Goal: Download file/media

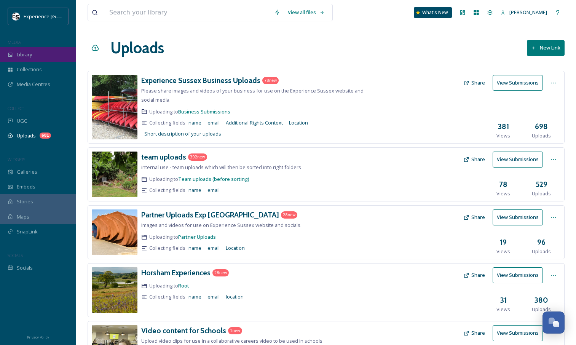
click at [37, 57] on div "Library" at bounding box center [38, 54] width 76 height 15
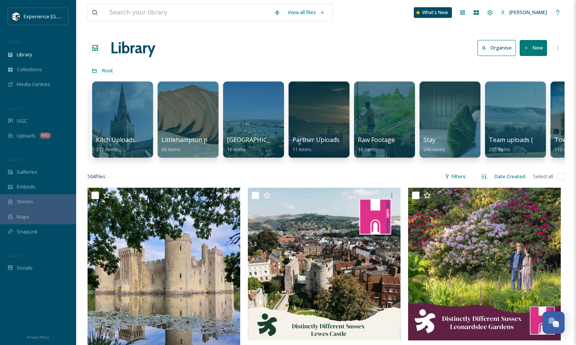
scroll to position [0, 803]
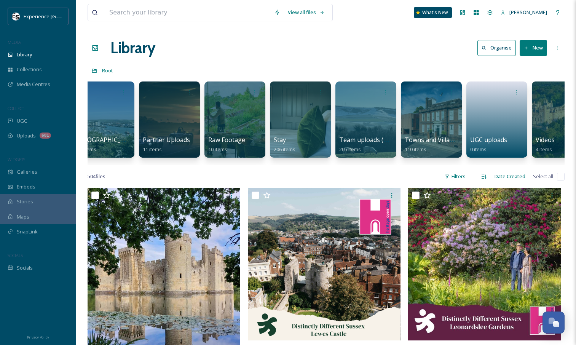
drag, startPoint x: 414, startPoint y: 171, endPoint x: 440, endPoint y: 168, distance: 26.5
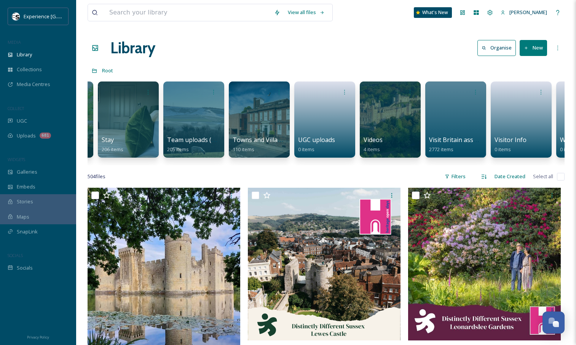
scroll to position [0, 1030]
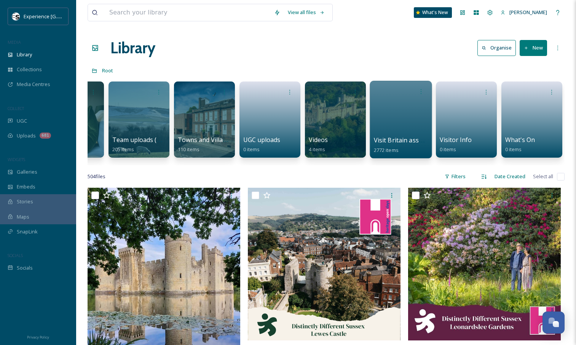
click at [382, 122] on div at bounding box center [401, 120] width 62 height 78
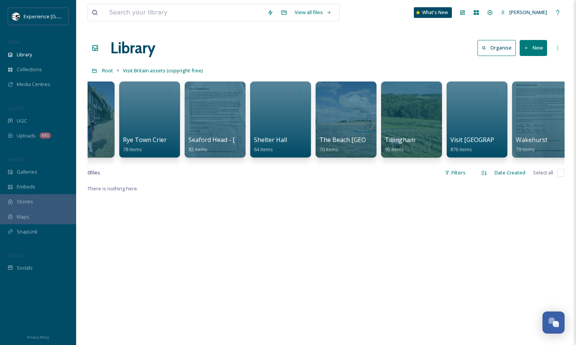
scroll to position [0, 955]
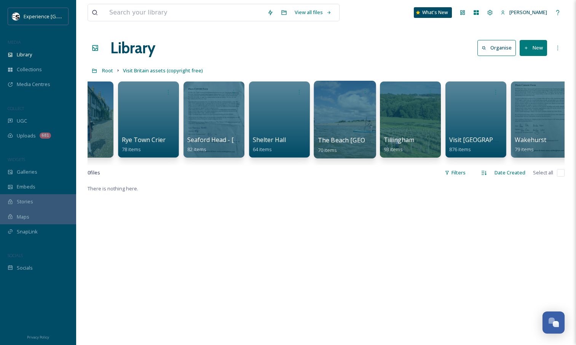
click at [346, 130] on div at bounding box center [345, 120] width 62 height 78
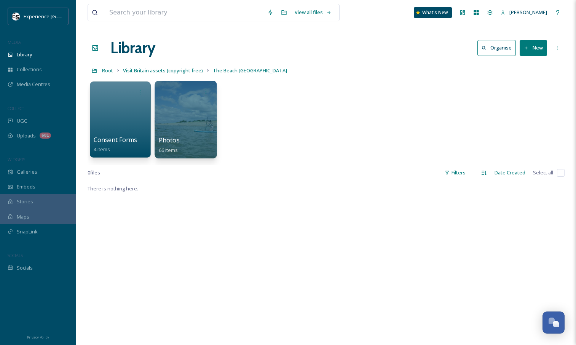
click at [206, 110] on div at bounding box center [186, 120] width 62 height 78
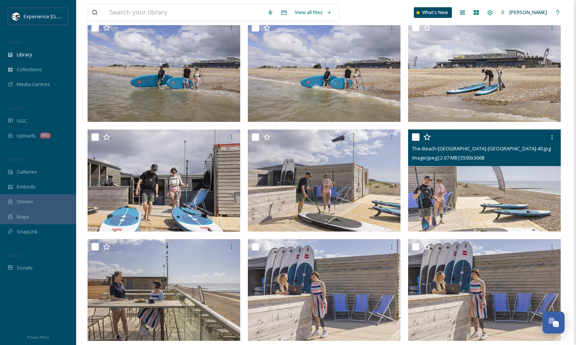
scroll to position [1069, 0]
click at [549, 138] on icon at bounding box center [552, 137] width 6 height 6
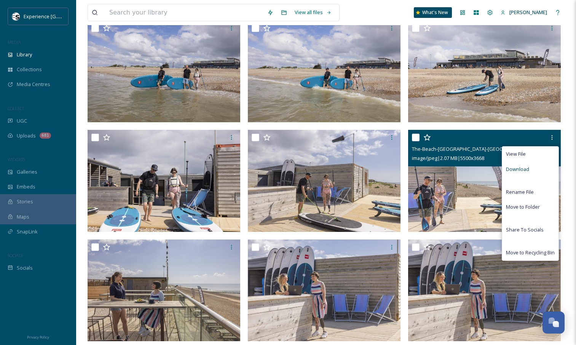
click at [530, 172] on div "Download" at bounding box center [531, 169] width 56 height 15
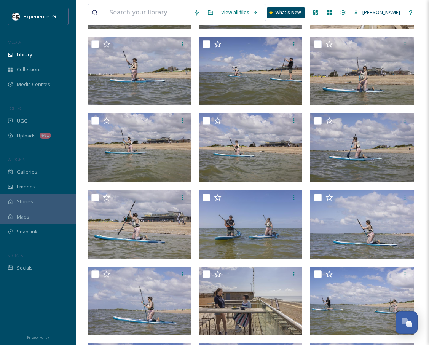
scroll to position [239, 0]
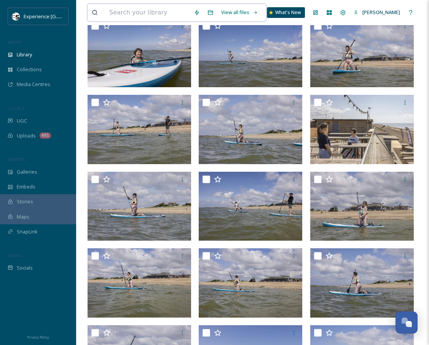
click at [136, 14] on input at bounding box center [148, 12] width 85 height 17
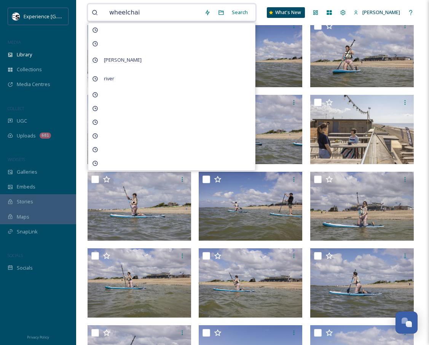
type input "wheelchair"
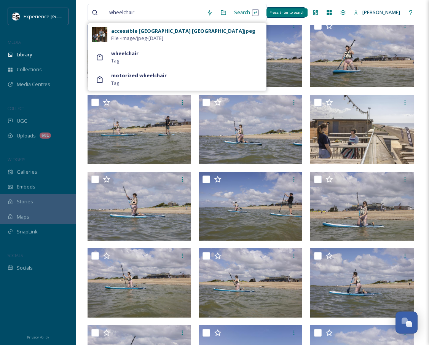
click at [259, 12] on div "Search Press Enter to search" at bounding box center [247, 12] width 32 height 15
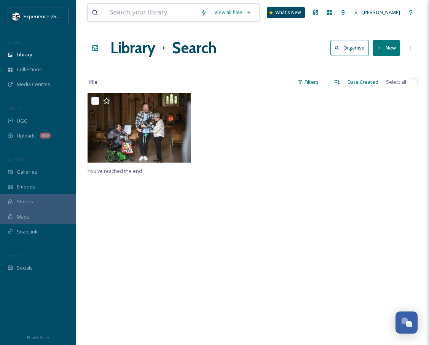
click at [166, 16] on input at bounding box center [151, 12] width 91 height 17
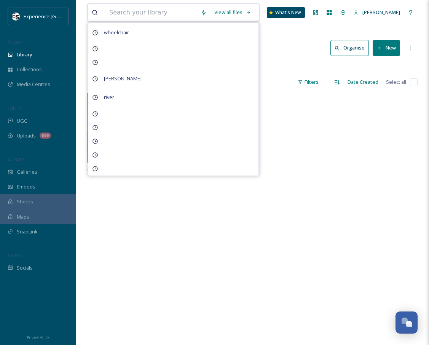
click at [162, 12] on input at bounding box center [151, 12] width 91 height 17
click at [286, 49] on div "Library Search Organise New" at bounding box center [253, 48] width 330 height 23
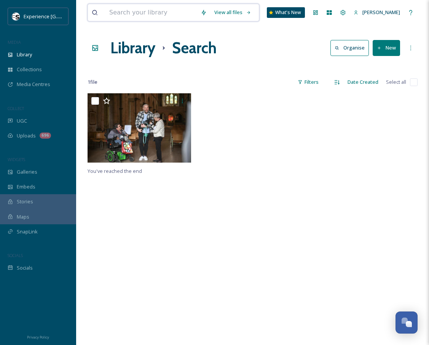
click at [161, 18] on input at bounding box center [151, 12] width 91 height 17
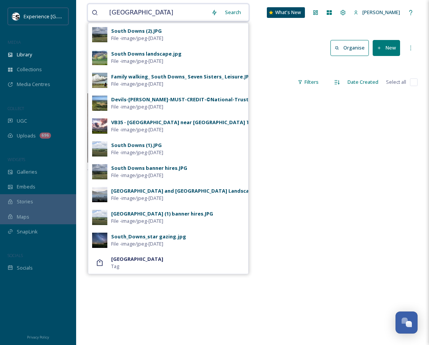
type input "[GEOGRAPHIC_DATA]"
click at [238, 13] on div "Search" at bounding box center [233, 12] width 24 height 15
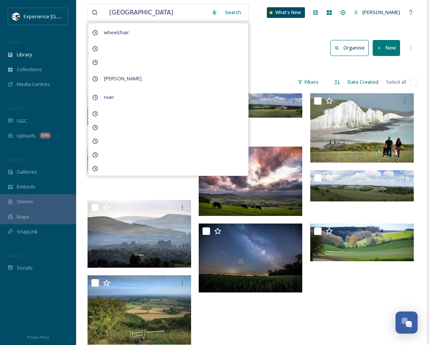
click at [284, 48] on div "Library Search Organise New" at bounding box center [253, 48] width 330 height 23
